Goal: Find specific page/section: Find specific page/section

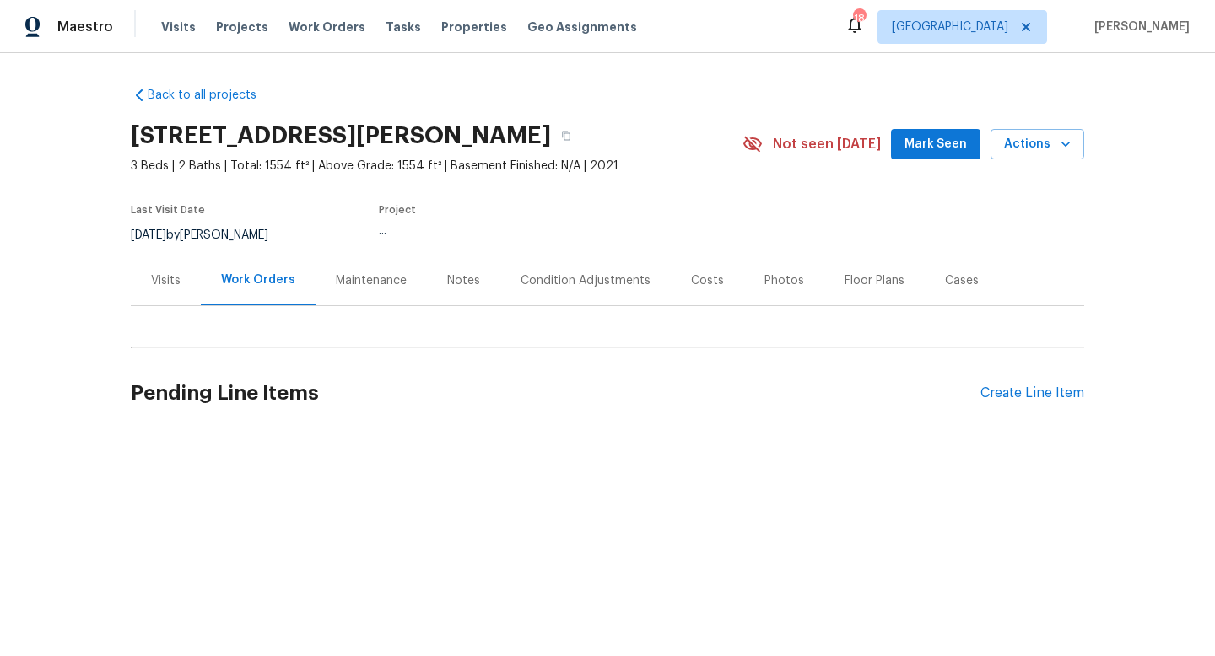
click at [228, 238] on div "8/11/2025 by Matthew Barnhart" at bounding box center [210, 235] width 158 height 20
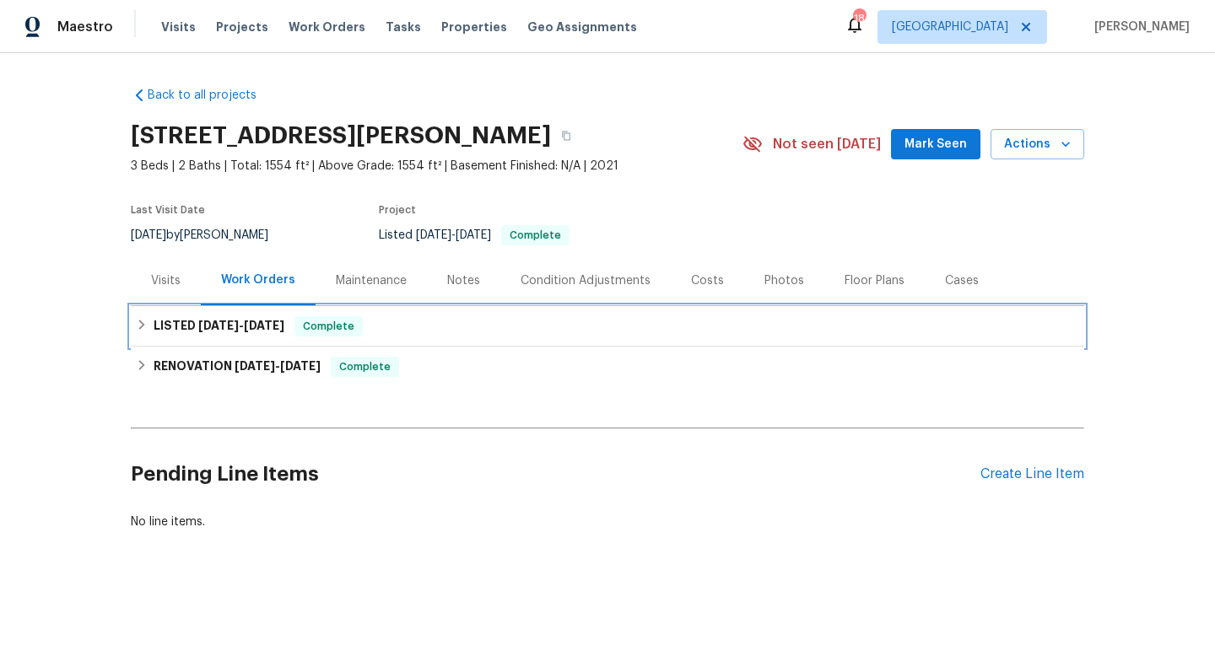
click at [218, 324] on span "8/5/25" at bounding box center [218, 326] width 40 height 12
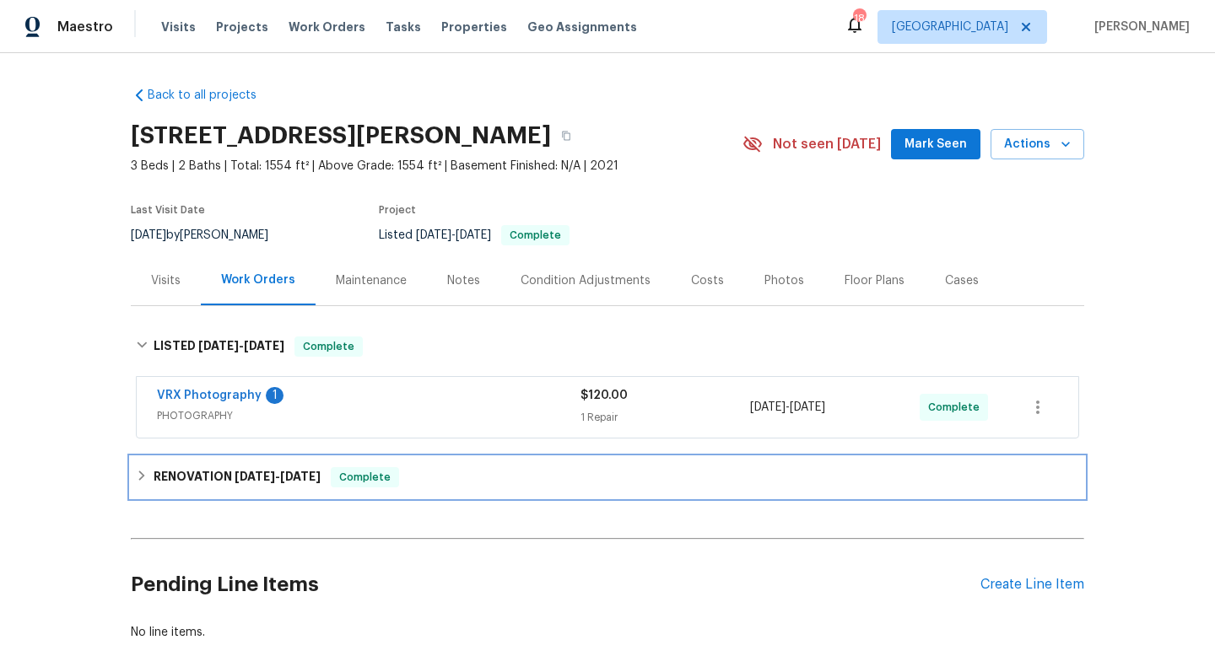
click at [208, 469] on h6 "RENOVATION 7/25/25 - 8/8/25" at bounding box center [237, 477] width 167 height 20
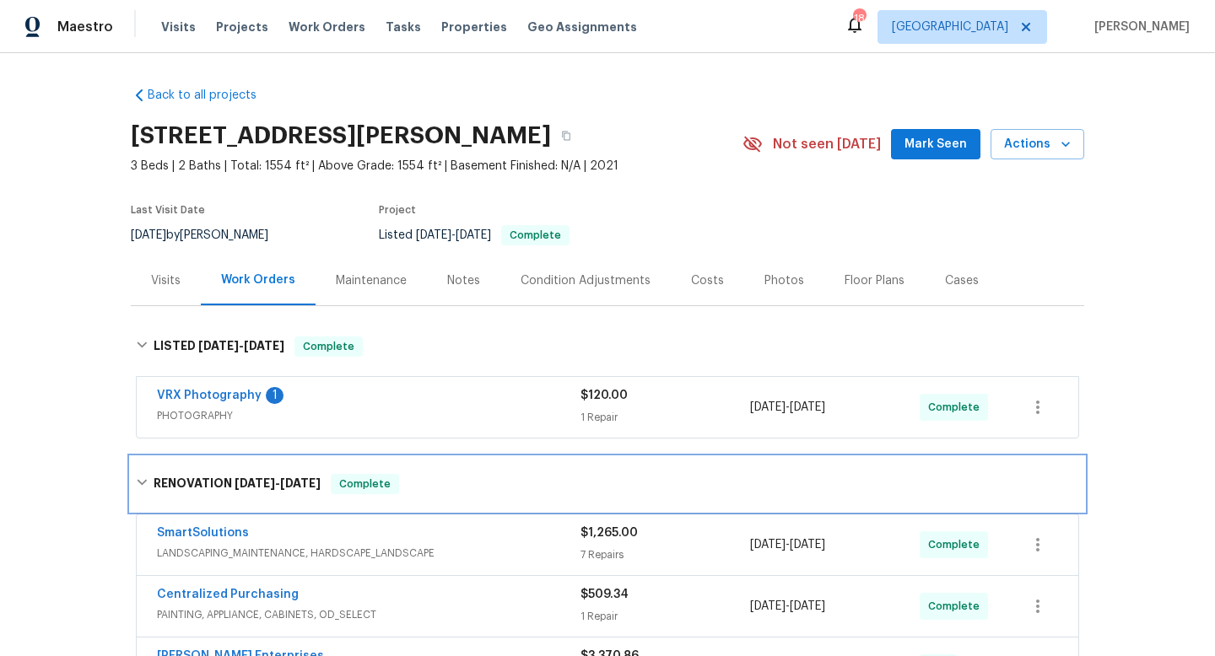
scroll to position [37, 0]
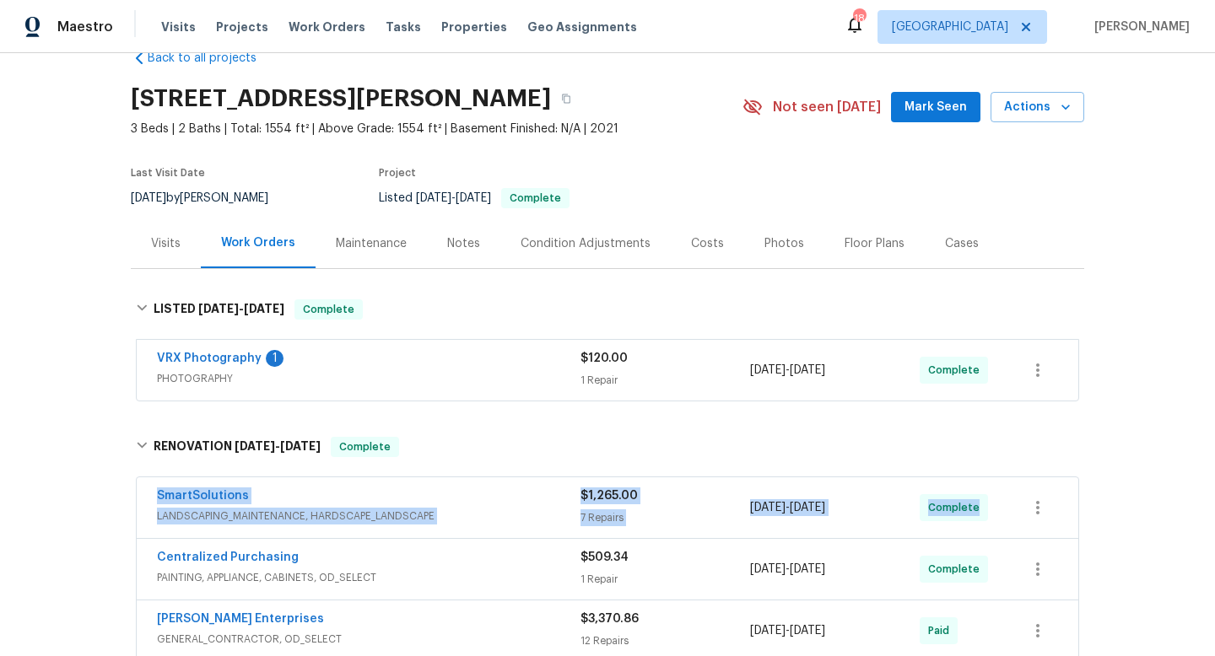
drag, startPoint x: 154, startPoint y: 491, endPoint x: 1073, endPoint y: 501, distance: 919.6
click at [1080, 506] on div "SmartSolutions LANDSCAPING_MAINTENANCE, HARDSCAPE_LANDSCAPE $1,265.00 7 Repairs…" at bounding box center [607, 632] width 953 height 316
copy div "SmartSolutions LANDSCAPING_MAINTENANCE, HARDSCAPE_LANDSCAPE $1,265.00 7 Repairs…"
